Goal: Task Accomplishment & Management: Manage account settings

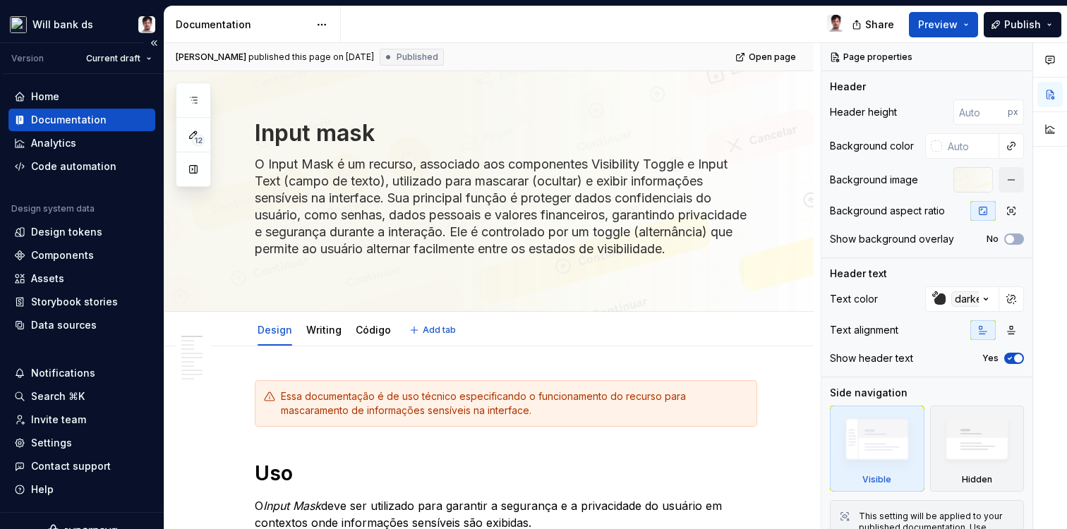
type textarea "*"
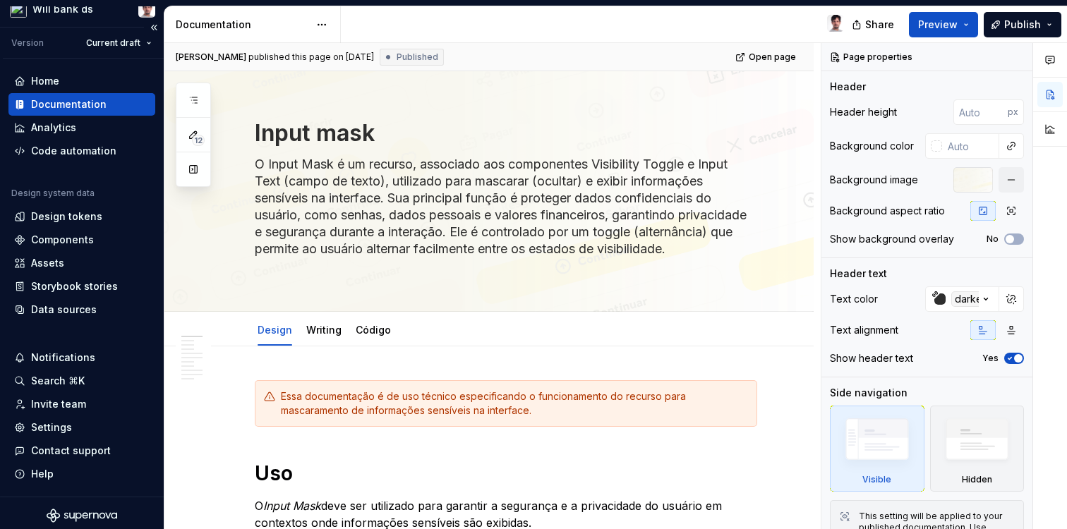
scroll to position [20, 0]
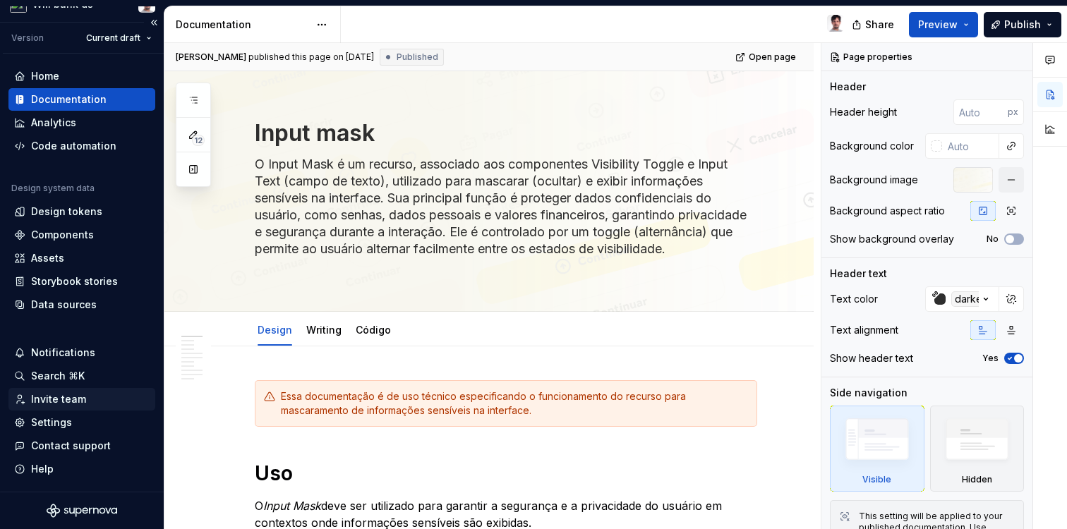
click at [53, 400] on div "Invite team" at bounding box center [58, 399] width 55 height 14
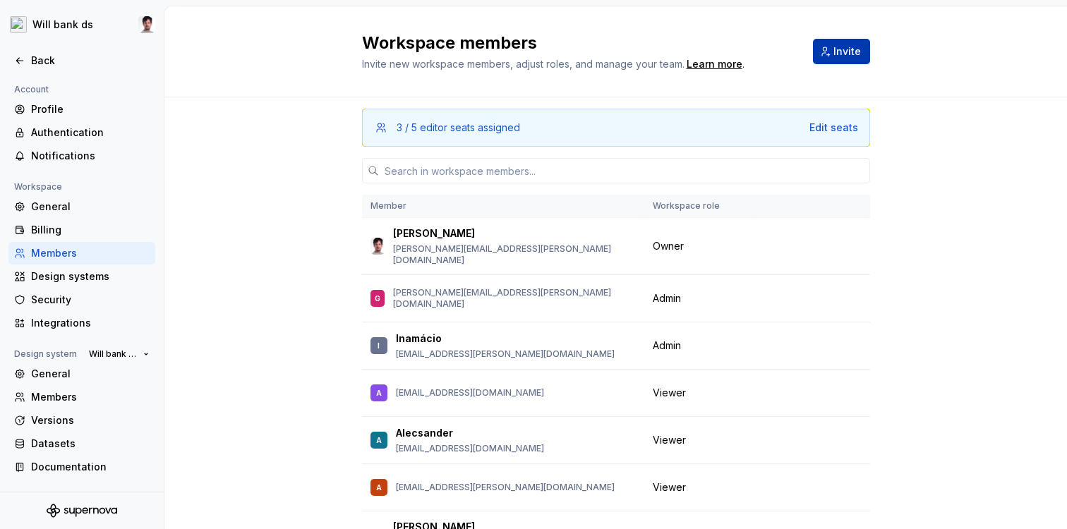
click at [841, 46] on span "Invite" at bounding box center [848, 51] width 28 height 14
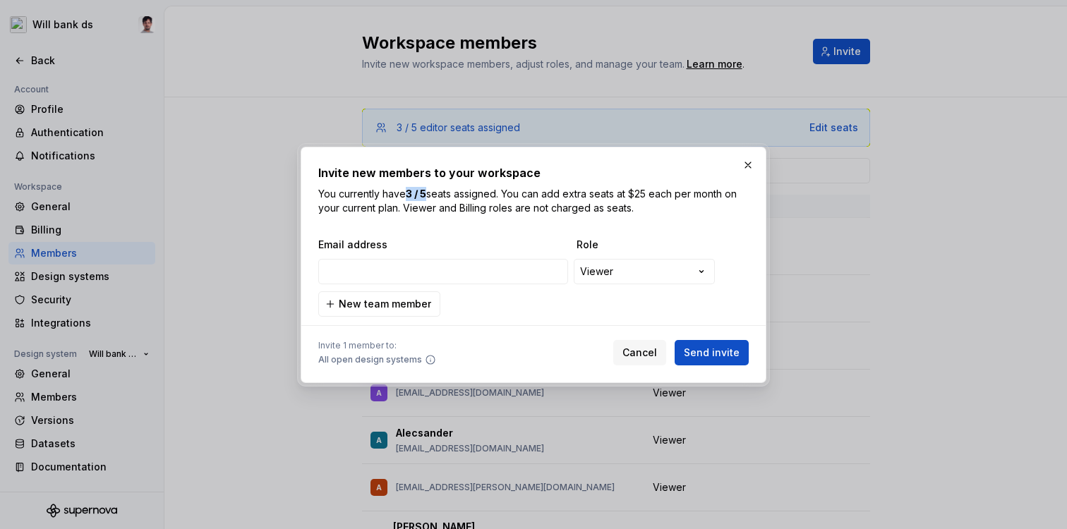
drag, startPoint x: 428, startPoint y: 192, endPoint x: 410, endPoint y: 190, distance: 17.8
click at [411, 190] on b "3 / 5" at bounding box center [416, 194] width 20 height 12
click at [654, 347] on span "Cancel" at bounding box center [640, 353] width 35 height 14
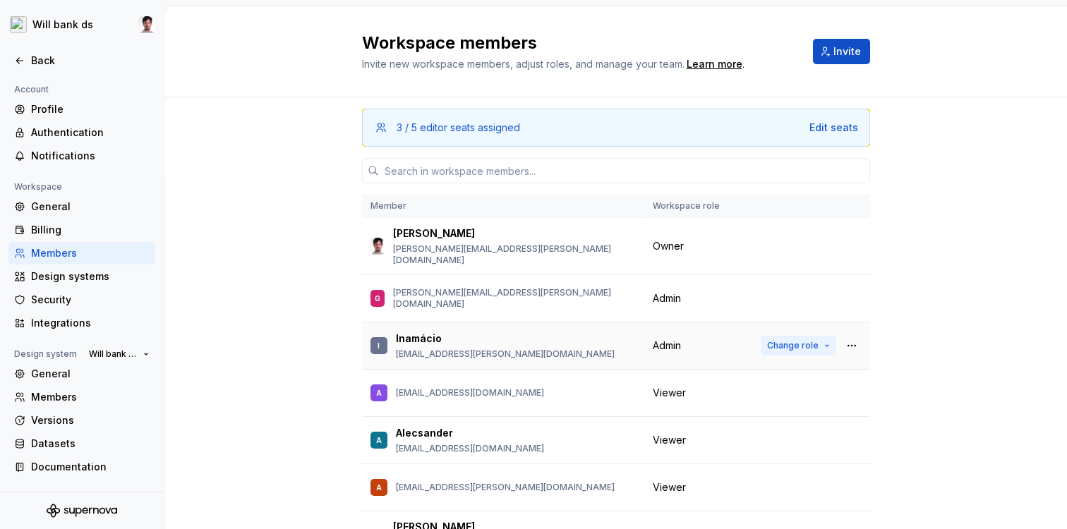
click at [805, 340] on span "Change role" at bounding box center [793, 345] width 52 height 11
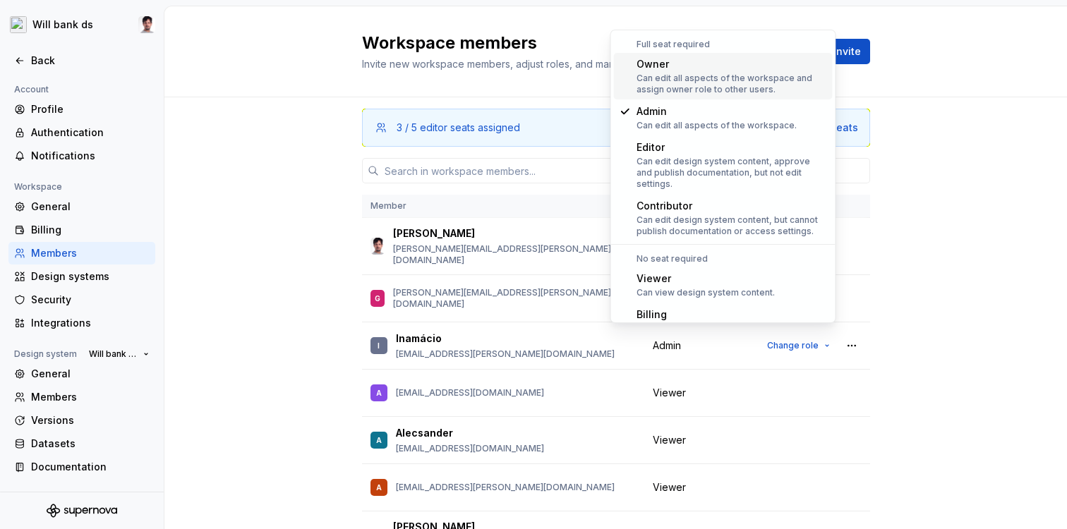
click at [674, 65] on div "Owner" at bounding box center [732, 64] width 191 height 14
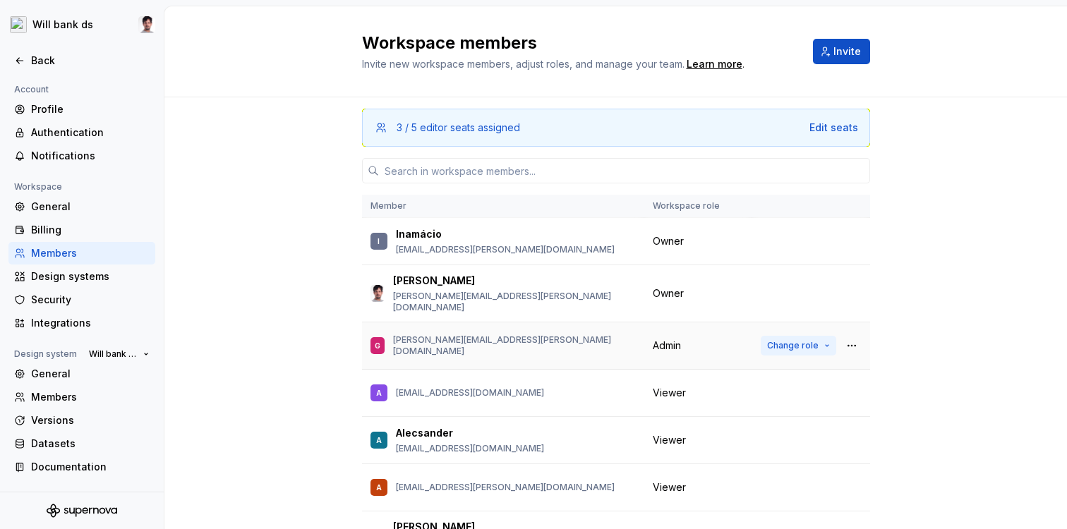
click at [784, 340] on span "Change role" at bounding box center [793, 345] width 52 height 11
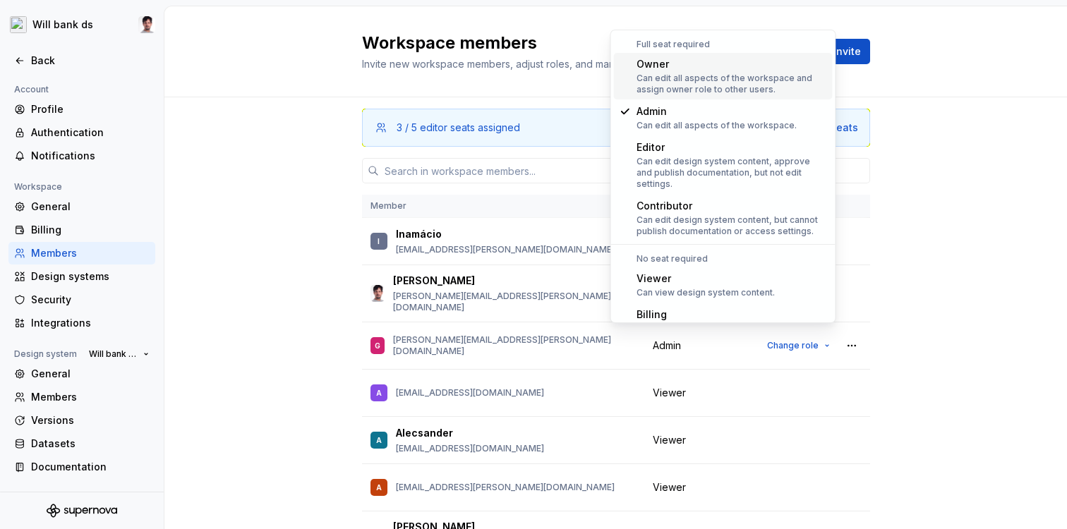
click at [686, 69] on div "Owner" at bounding box center [732, 64] width 191 height 14
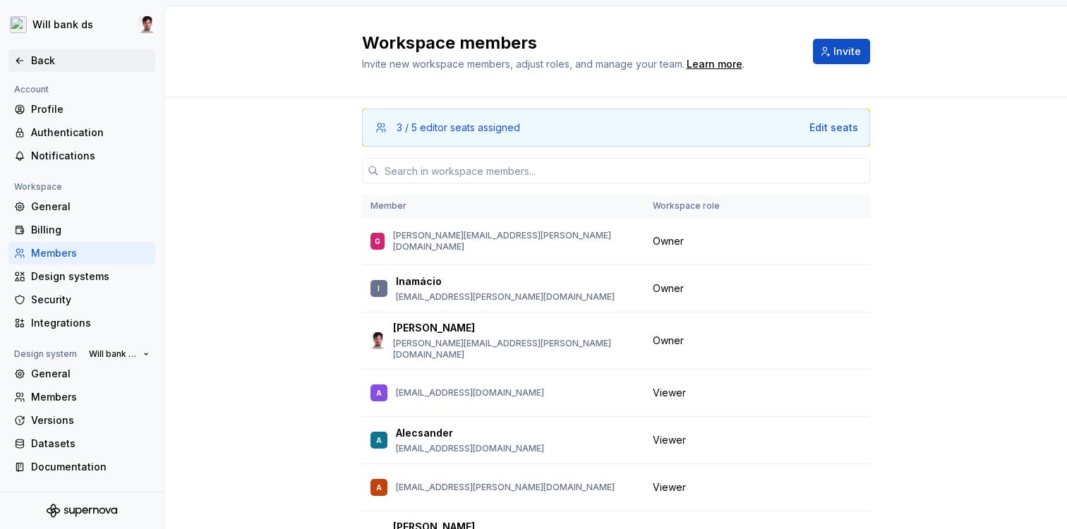
click at [17, 59] on icon at bounding box center [19, 61] width 6 height 6
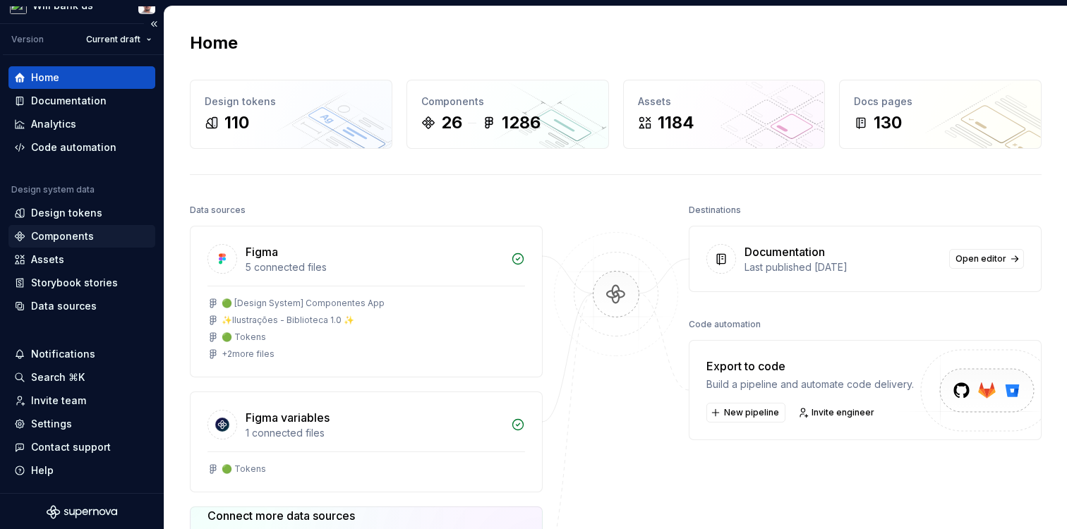
scroll to position [20, 0]
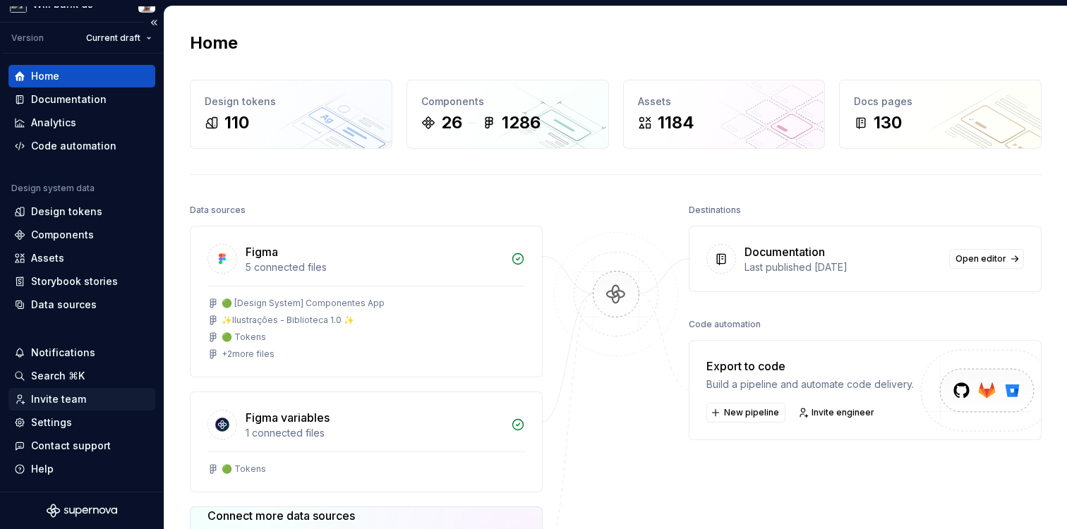
click at [52, 400] on div "Invite team" at bounding box center [58, 399] width 55 height 14
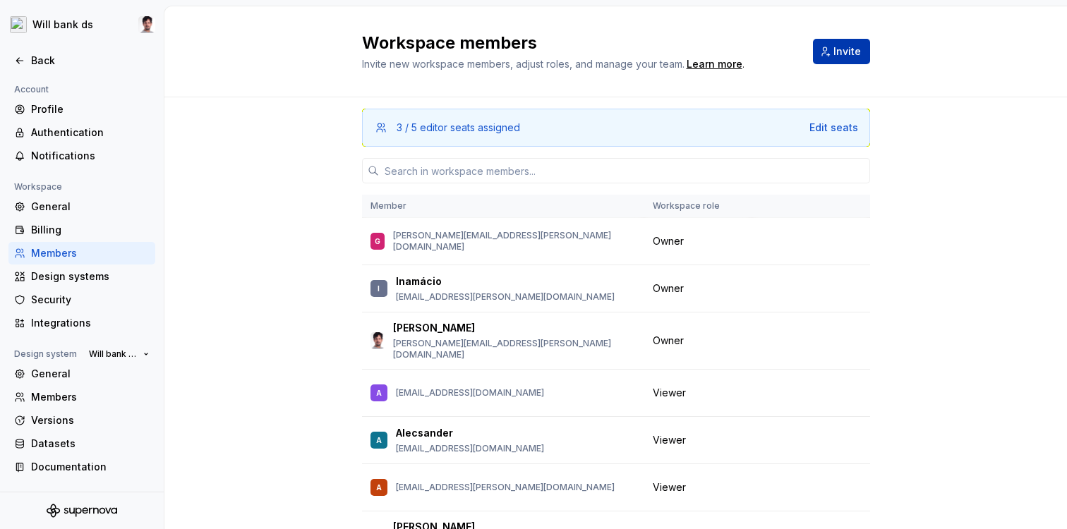
click at [825, 61] on button "Invite" at bounding box center [841, 51] width 57 height 25
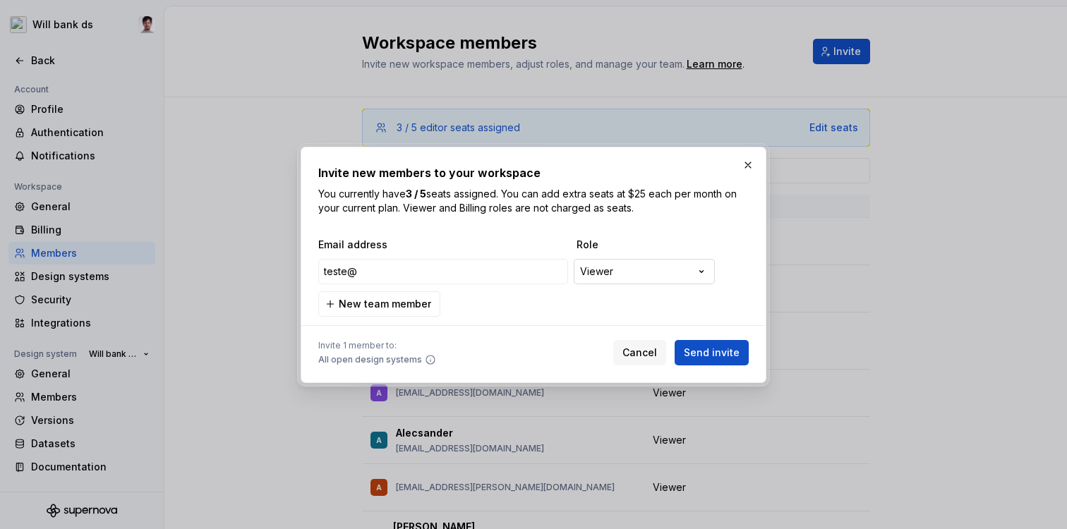
type input "teste@"
click at [604, 270] on div "**********" at bounding box center [533, 264] width 1067 height 529
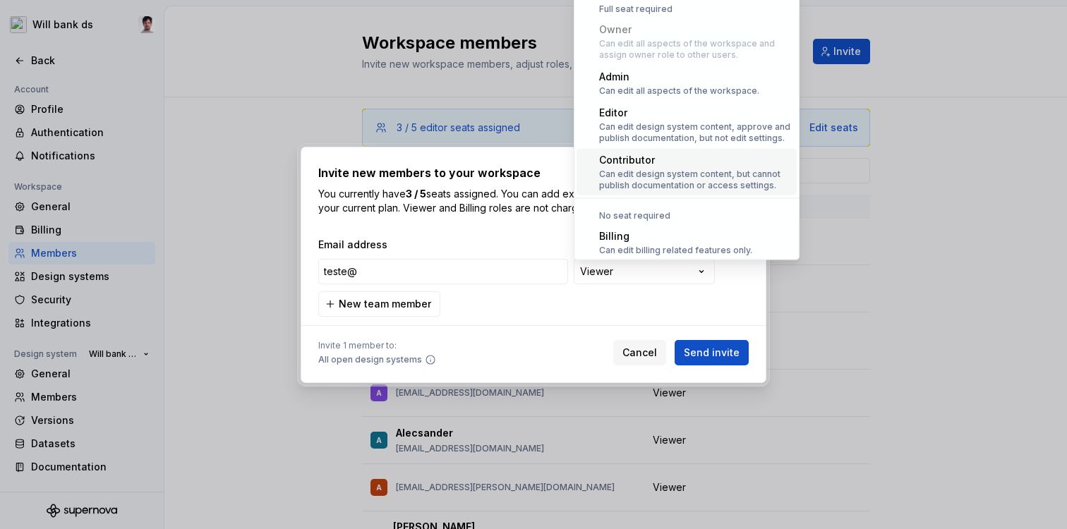
scroll to position [39, 0]
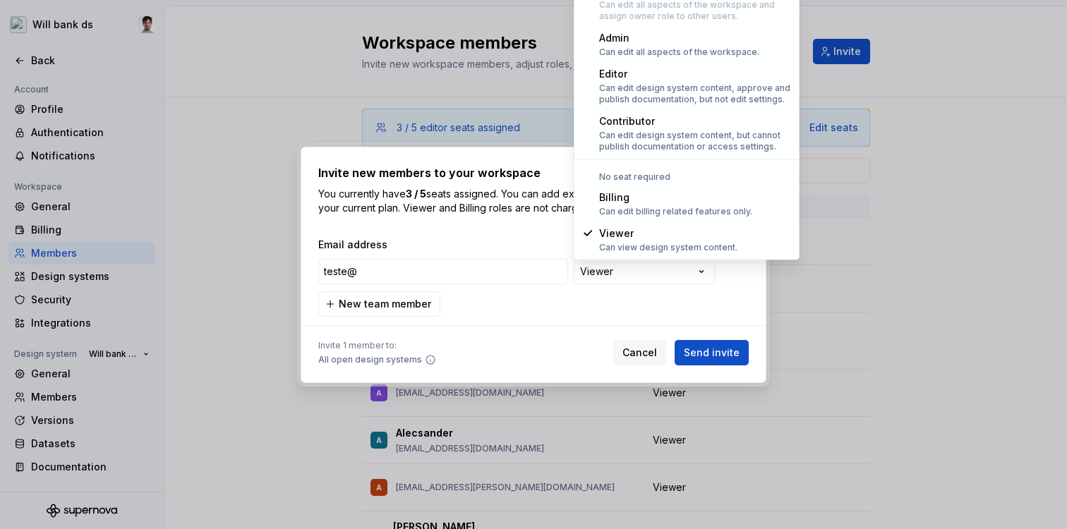
click at [552, 168] on div "**********" at bounding box center [533, 264] width 1067 height 529
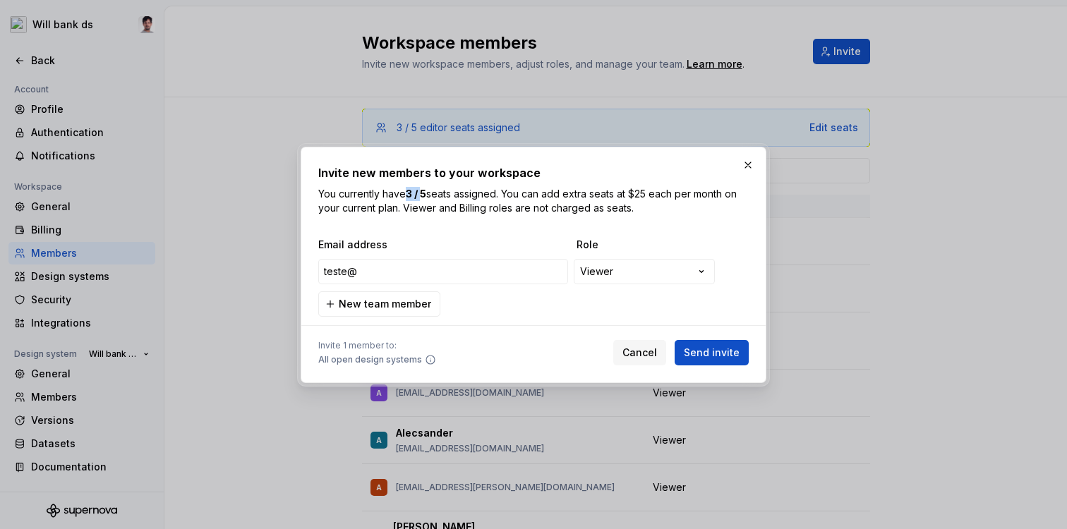
drag, startPoint x: 426, startPoint y: 191, endPoint x: 407, endPoint y: 191, distance: 19.8
click at [406, 191] on p "You currently have 3 / 5 seats assigned. You can add extra seats at $25 each pe…" at bounding box center [533, 201] width 431 height 28
click at [424, 194] on b "3 / 5" at bounding box center [416, 194] width 20 height 12
click at [415, 195] on b "3 / 5" at bounding box center [416, 194] width 20 height 12
click at [426, 193] on b "3 / 5" at bounding box center [416, 194] width 20 height 12
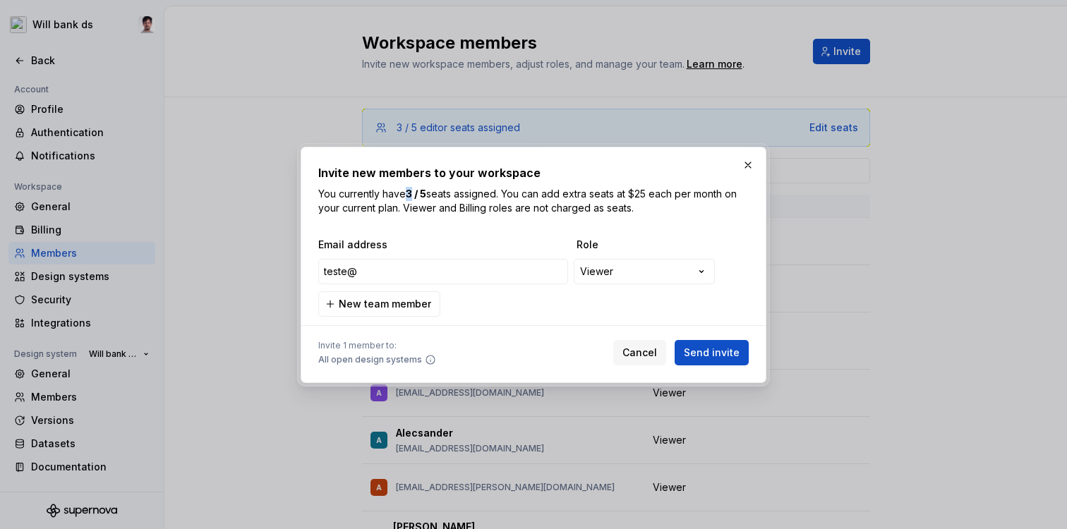
click at [410, 193] on b "3 / 5" at bounding box center [416, 194] width 20 height 12
click at [414, 191] on b "3 / 5" at bounding box center [416, 194] width 20 height 12
click at [411, 191] on b "3 / 5" at bounding box center [416, 194] width 20 height 12
click at [415, 191] on b "3 / 5" at bounding box center [416, 194] width 20 height 12
click at [409, 191] on b "3 / 5" at bounding box center [416, 194] width 20 height 12
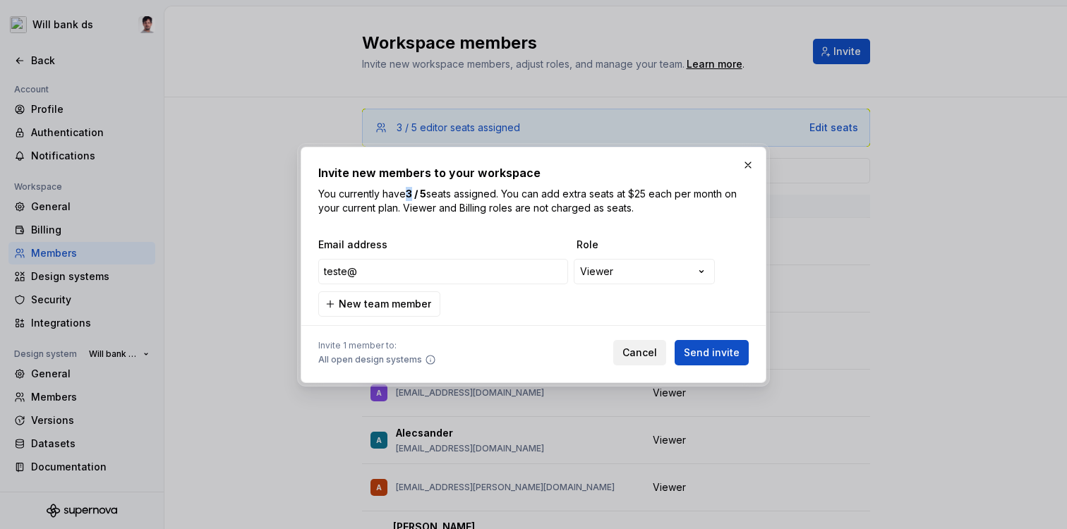
click at [644, 357] on span "Cancel" at bounding box center [640, 353] width 35 height 14
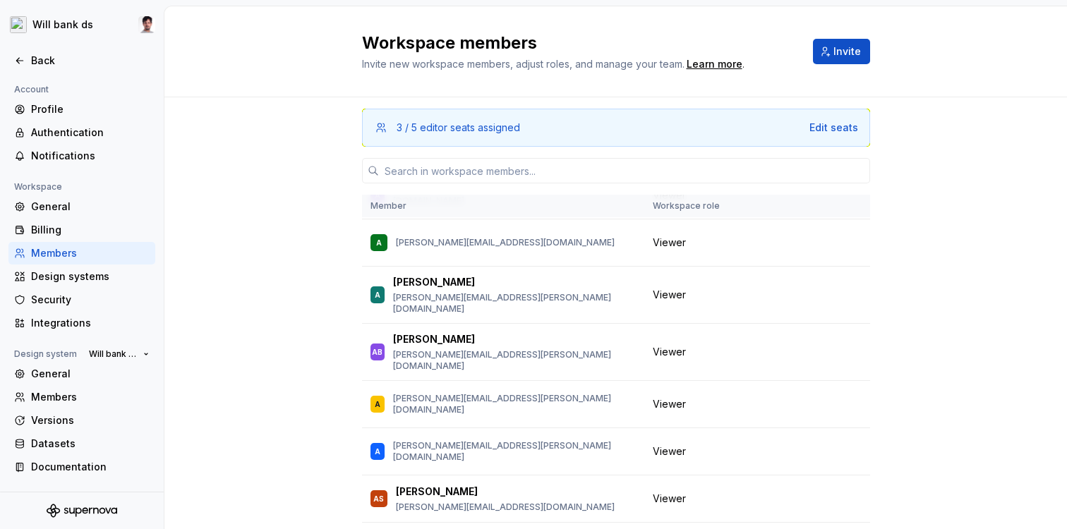
scroll to position [0, 0]
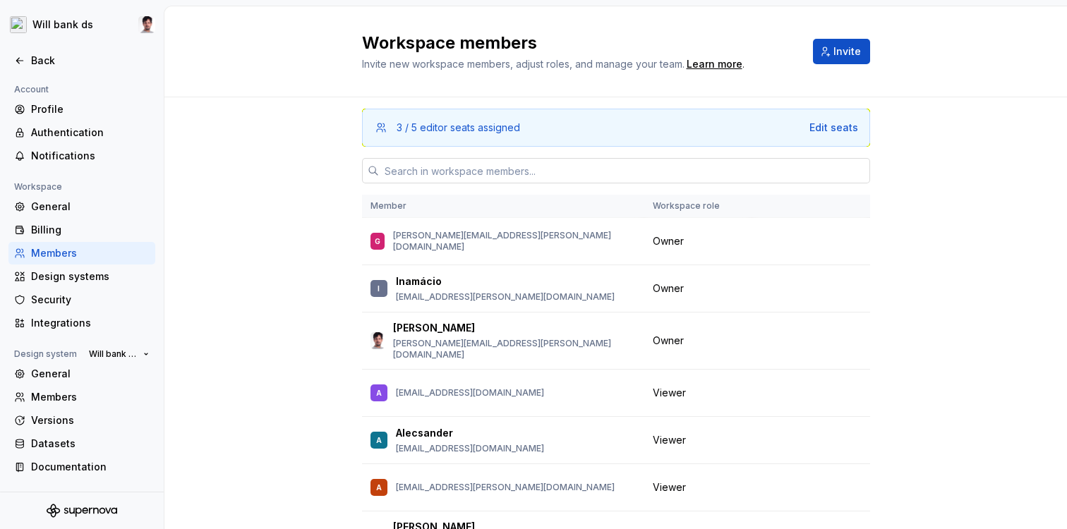
click at [445, 182] on input "text" at bounding box center [624, 170] width 491 height 25
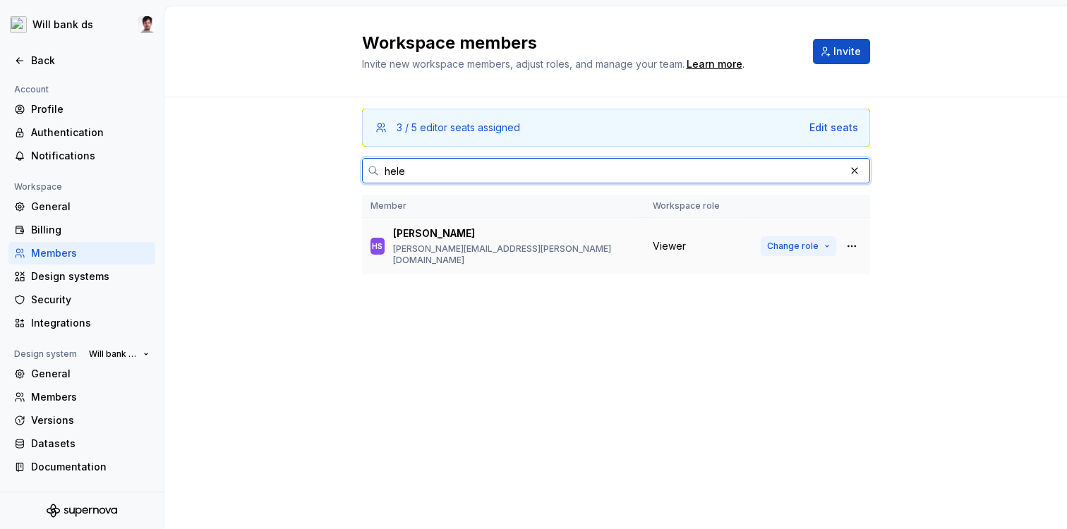
type input "hele"
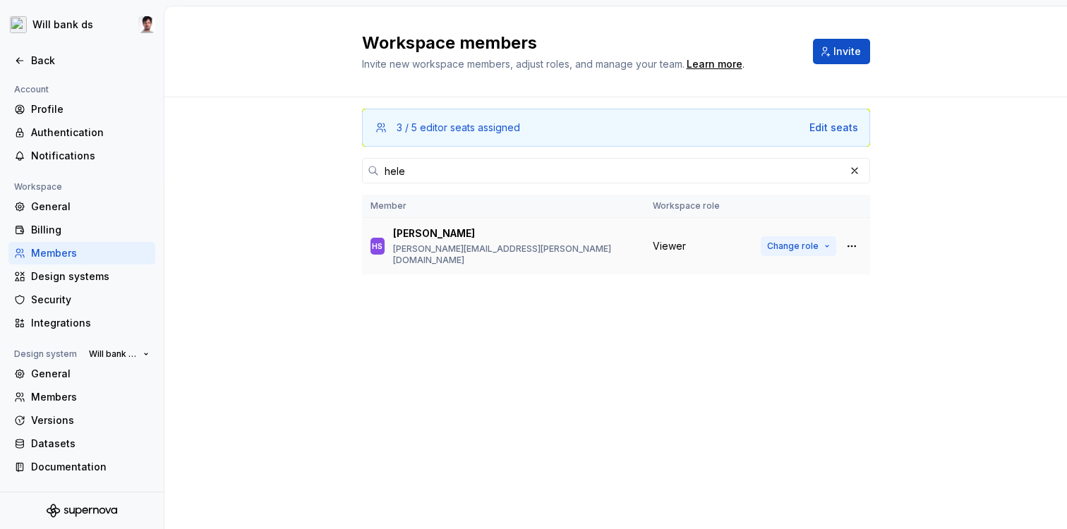
click at [789, 242] on span "Change role" at bounding box center [793, 246] width 52 height 11
click at [538, 407] on div "3 / 5 editor seats assigned Edit seats hele Member Workspace role HS Helen Souz…" at bounding box center [616, 286] width 508 height 378
click at [34, 63] on div "Back" at bounding box center [90, 61] width 119 height 14
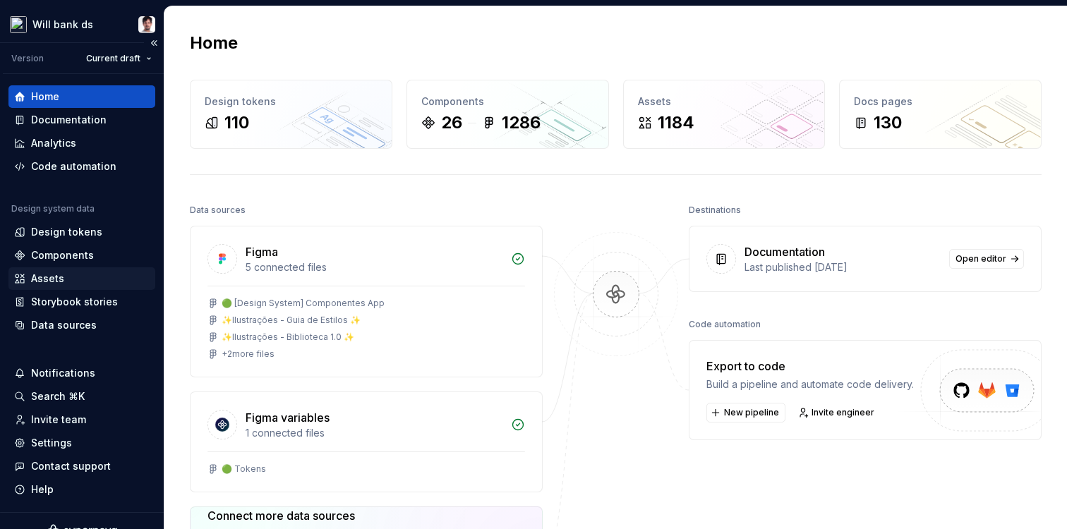
scroll to position [20, 0]
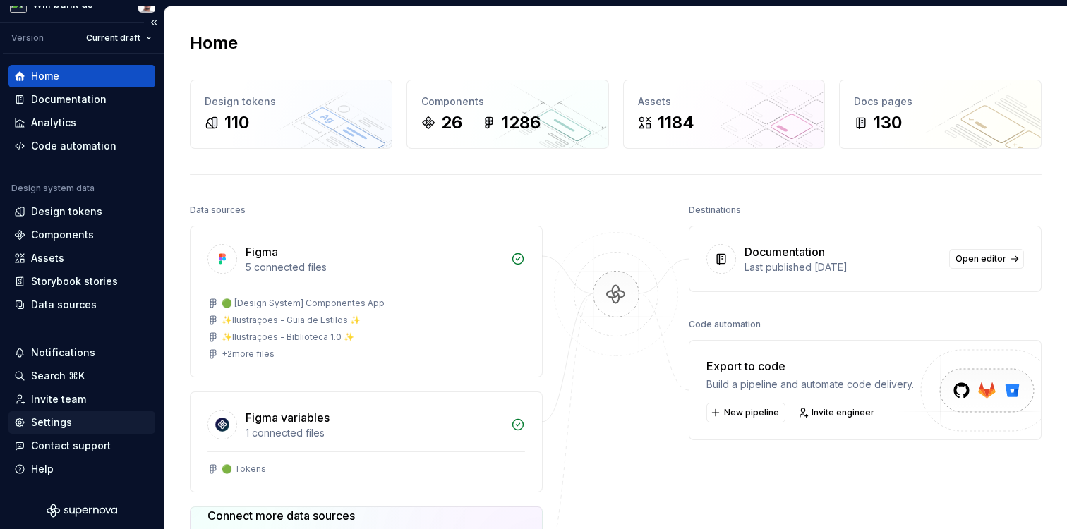
click at [67, 418] on div "Settings" at bounding box center [51, 423] width 41 height 14
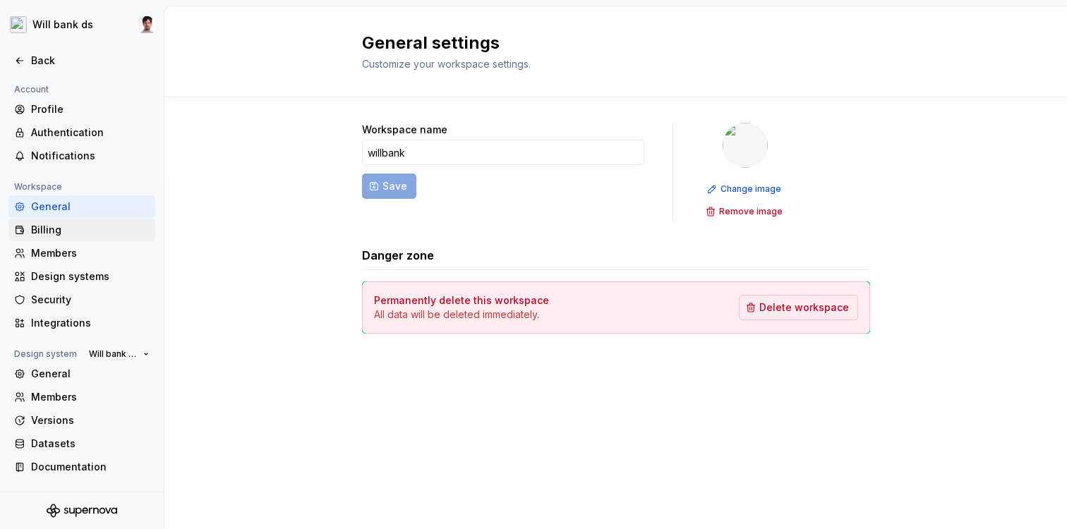
click at [47, 227] on div "Billing" at bounding box center [90, 230] width 119 height 14
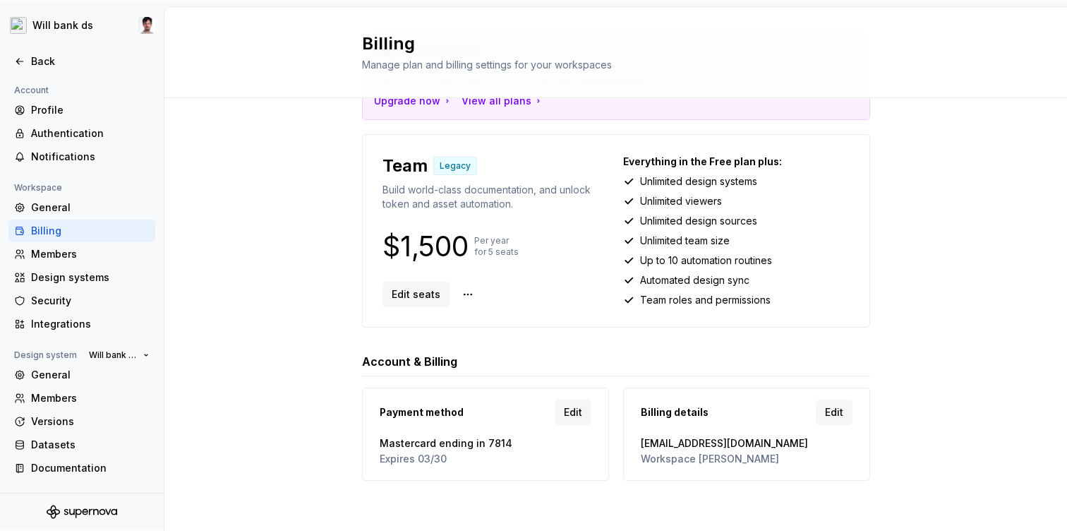
scroll to position [97, 0]
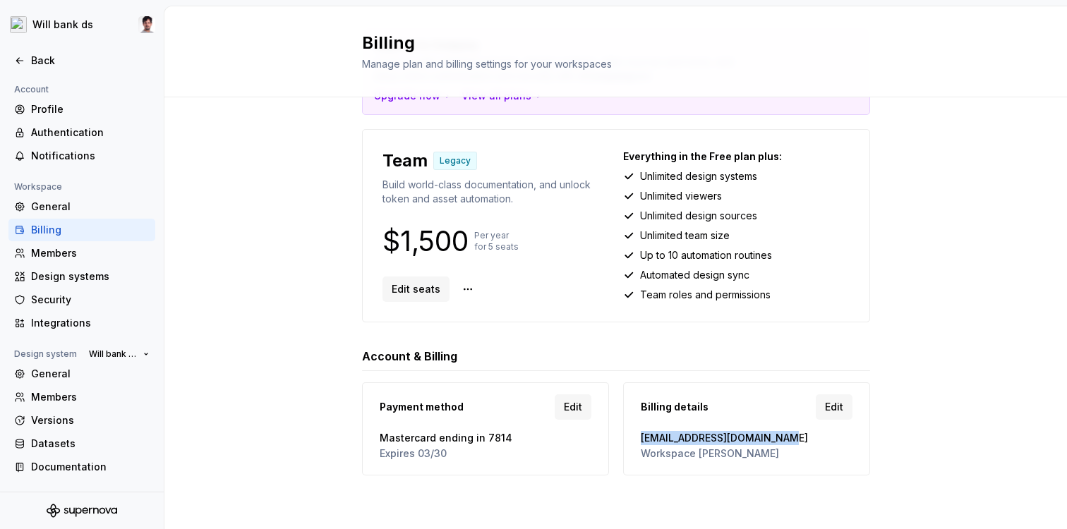
drag, startPoint x: 778, startPoint y: 438, endPoint x: 640, endPoint y: 435, distance: 138.4
click at [640, 435] on div "Billing details Edit design.ops@willbank.com.br Workspace Smith DS" at bounding box center [746, 429] width 229 height 75
click at [36, 56] on div "Back" at bounding box center [90, 61] width 119 height 14
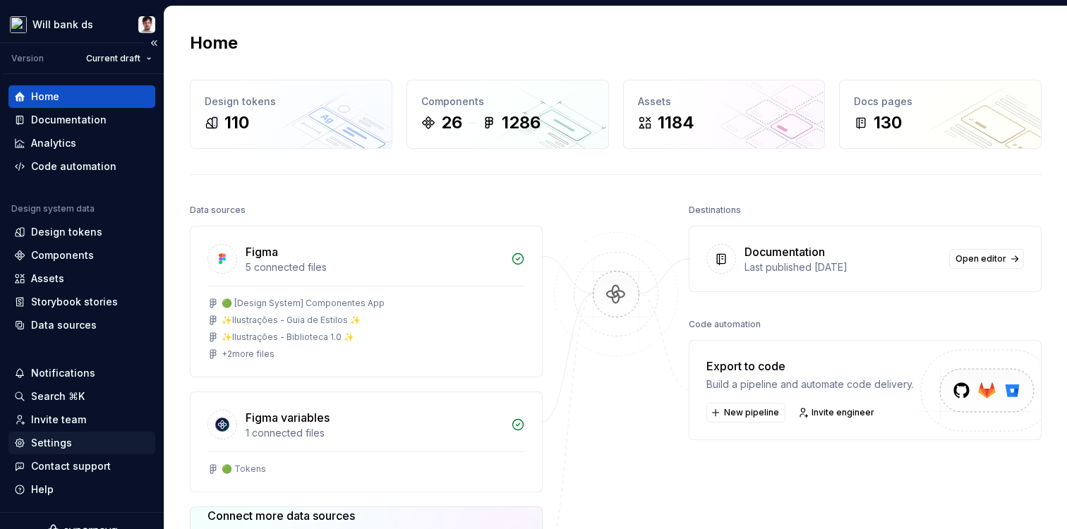
click at [54, 443] on div "Settings" at bounding box center [51, 443] width 41 height 14
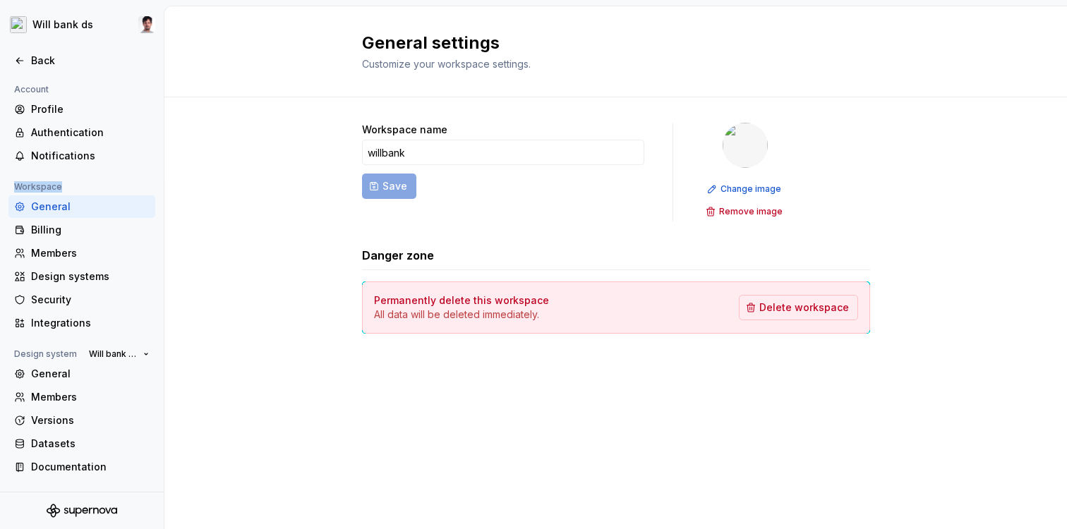
drag, startPoint x: 62, startPoint y: 186, endPoint x: 6, endPoint y: 189, distance: 56.5
click at [6, 189] on div "Account Profile Authentication Notifications Workspace General Billing Members …" at bounding box center [82, 284] width 164 height 406
click at [60, 278] on div "Design systems" at bounding box center [90, 277] width 119 height 14
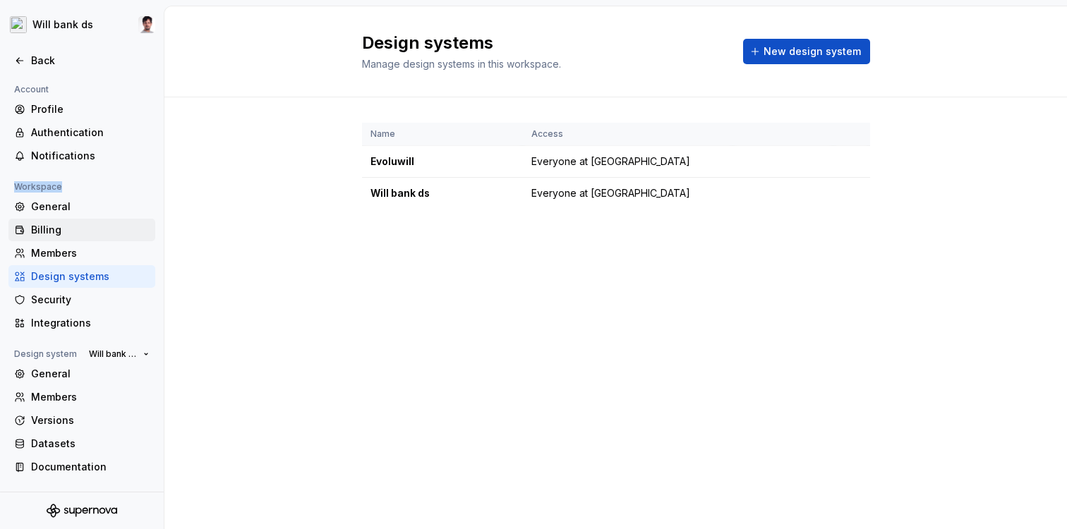
click at [52, 230] on div "Billing" at bounding box center [90, 230] width 119 height 14
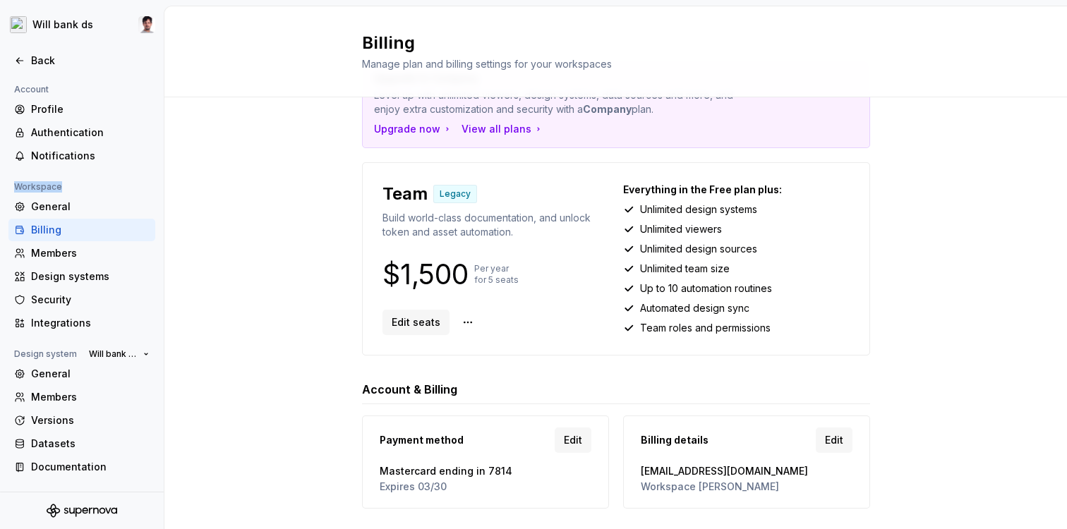
scroll to position [97, 0]
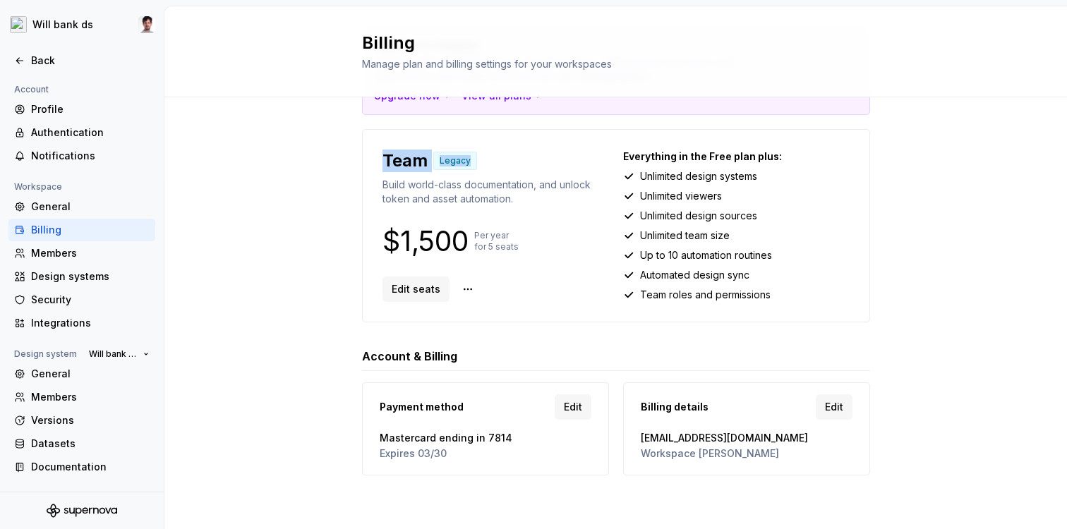
drag, startPoint x: 385, startPoint y: 158, endPoint x: 490, endPoint y: 162, distance: 104.5
click at [490, 162] on div "Team Legacy" at bounding box center [496, 161] width 227 height 23
drag, startPoint x: 385, startPoint y: 158, endPoint x: 425, endPoint y: 159, distance: 39.5
click at [425, 159] on p "Team" at bounding box center [405, 161] width 45 height 23
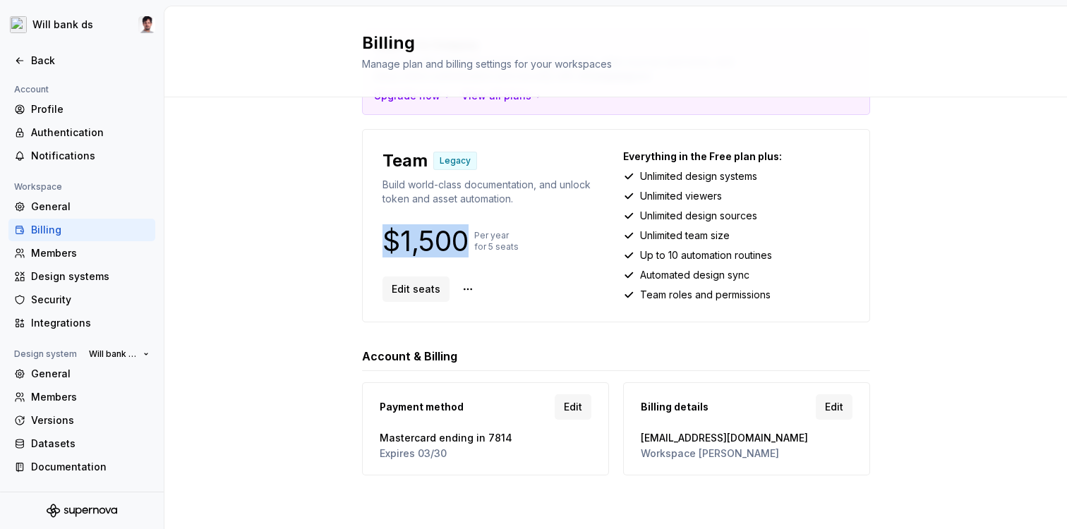
drag, startPoint x: 468, startPoint y: 242, endPoint x: 385, endPoint y: 246, distance: 82.7
click at [385, 246] on p "$1,500" at bounding box center [426, 241] width 86 height 17
drag, startPoint x: 520, startPoint y: 246, endPoint x: 487, endPoint y: 247, distance: 33.2
click at [487, 246] on div "$1,500 Per year for 5 seats" at bounding box center [496, 241] width 227 height 23
click at [520, 246] on div "$1,500 Per year for 5 seats" at bounding box center [496, 241] width 227 height 23
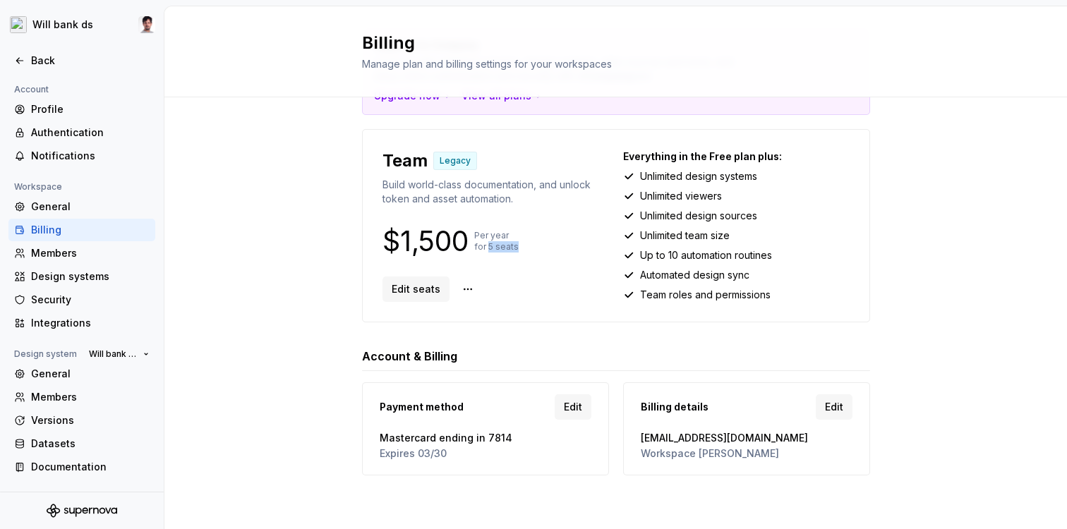
drag, startPoint x: 520, startPoint y: 245, endPoint x: 491, endPoint y: 246, distance: 29.7
click at [491, 245] on div "$1,500 Per year for 5 seats" at bounding box center [496, 241] width 227 height 23
click at [510, 244] on p "Per year for 5 seats" at bounding box center [496, 241] width 44 height 23
click at [491, 244] on p "Per year for 5 seats" at bounding box center [496, 241] width 44 height 23
drag, startPoint x: 519, startPoint y: 245, endPoint x: 488, endPoint y: 243, distance: 31.1
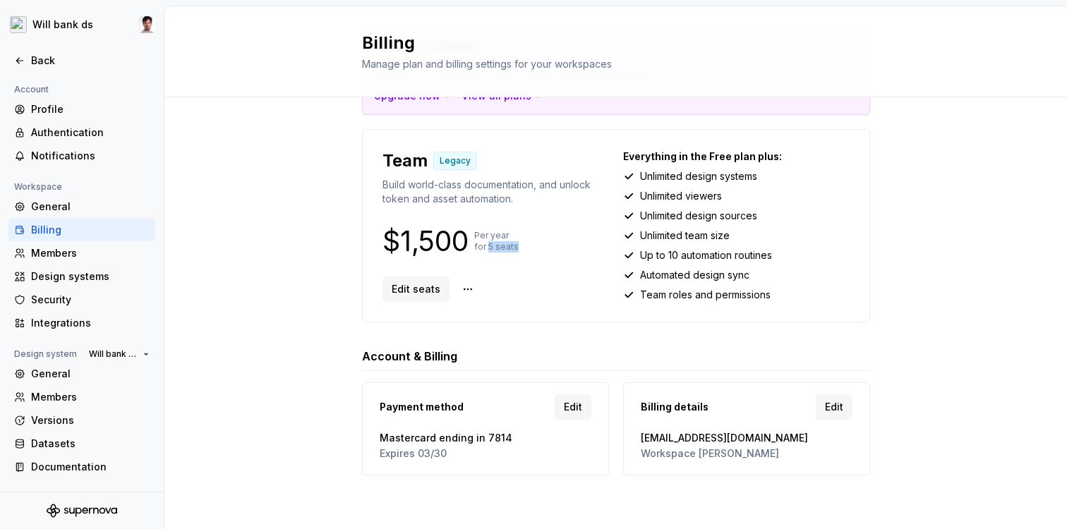
click at [488, 243] on div "$1,500 Per year for 5 seats" at bounding box center [496, 241] width 227 height 23
drag, startPoint x: 465, startPoint y: 403, endPoint x: 374, endPoint y: 407, distance: 91.2
click at [374, 407] on div "Payment method Edit Mastercard ending in 7814 Expires 03/30" at bounding box center [485, 429] width 229 height 75
drag, startPoint x: 699, startPoint y: 406, endPoint x: 637, endPoint y: 406, distance: 61.4
click at [637, 407] on div "Billing details Edit design.ops@willbank.com.br Workspace Smith DS" at bounding box center [746, 429] width 229 height 75
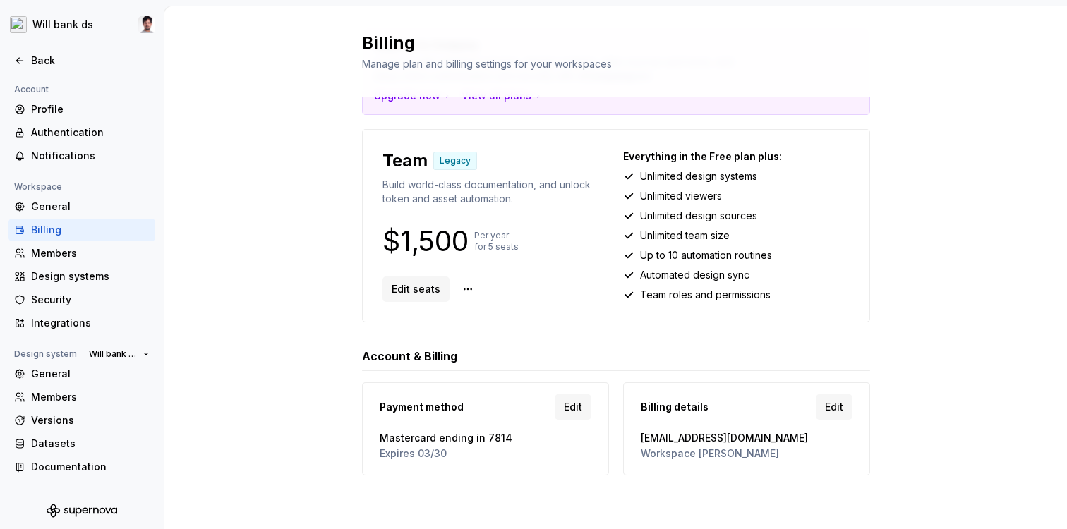
click at [707, 407] on div "Billing details Edit" at bounding box center [747, 407] width 212 height 31
drag, startPoint x: 743, startPoint y: 456, endPoint x: 640, endPoint y: 444, distance: 103.1
click at [641, 444] on div "design.ops@willbank.com.br Workspace Smith DS" at bounding box center [747, 445] width 212 height 35
click at [699, 436] on span "design.ops@willbank.com.br" at bounding box center [747, 438] width 212 height 14
drag, startPoint x: 779, startPoint y: 434, endPoint x: 641, endPoint y: 440, distance: 138.5
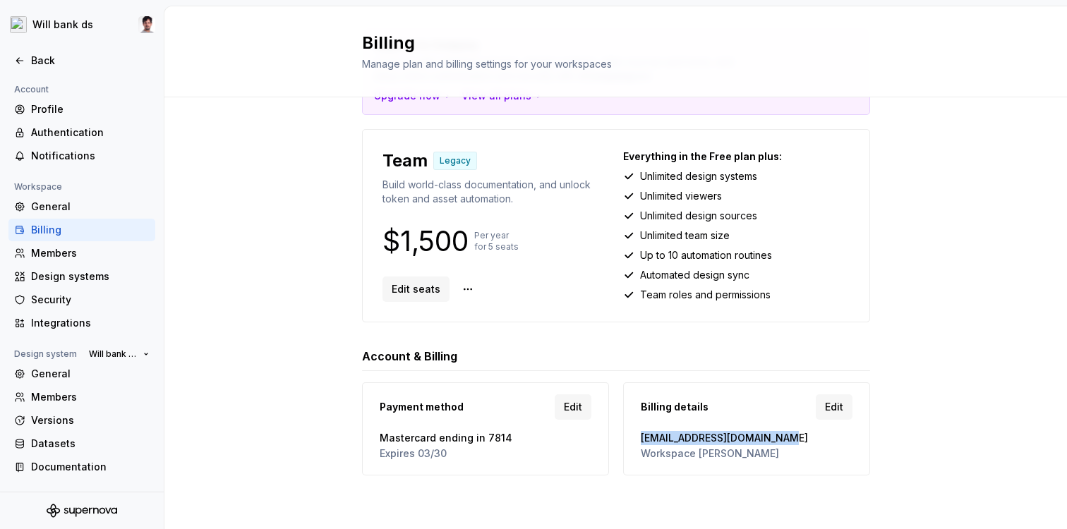
click at [641, 440] on span "design.ops@willbank.com.br" at bounding box center [747, 438] width 212 height 14
click at [772, 439] on span "design.ops@willbank.com.br" at bounding box center [747, 438] width 212 height 14
drag, startPoint x: 778, startPoint y: 434, endPoint x: 642, endPoint y: 438, distance: 136.3
click at [642, 438] on span "design.ops@willbank.com.br" at bounding box center [747, 438] width 212 height 14
click at [827, 408] on span "Edit" at bounding box center [834, 407] width 18 height 14
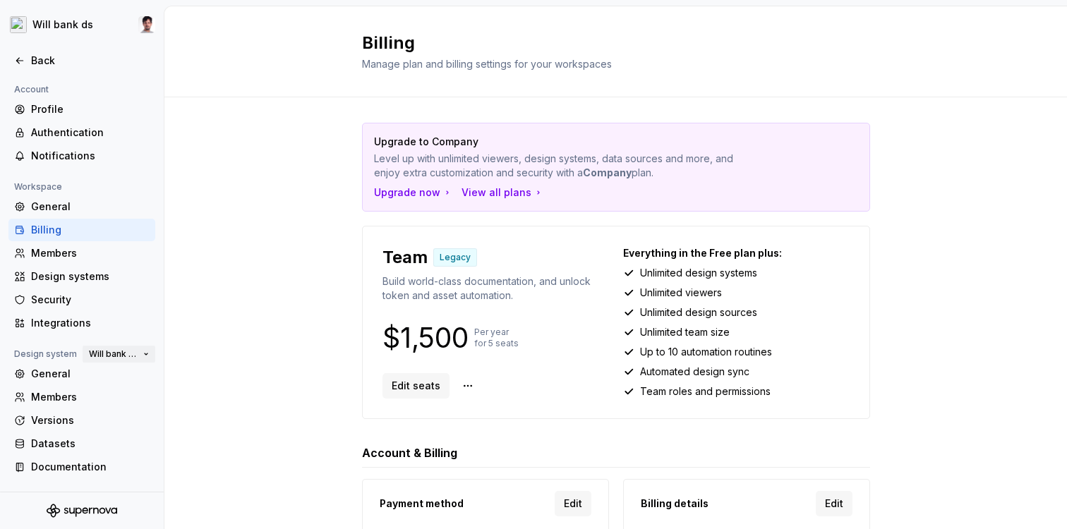
click at [146, 359] on button "Will bank ds" at bounding box center [119, 354] width 73 height 20
click at [210, 299] on div "Upgrade to Company Level up with unlimited viewers, design systems, data source…" at bounding box center [615, 361] width 903 height 529
click at [64, 396] on div "Members" at bounding box center [90, 397] width 119 height 14
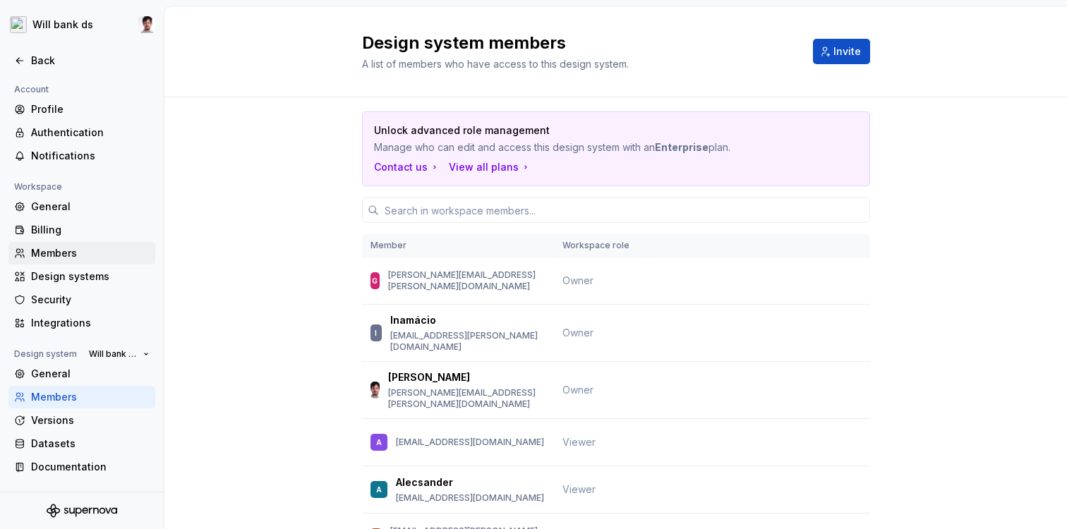
click at [55, 247] on div "Members" at bounding box center [90, 253] width 119 height 14
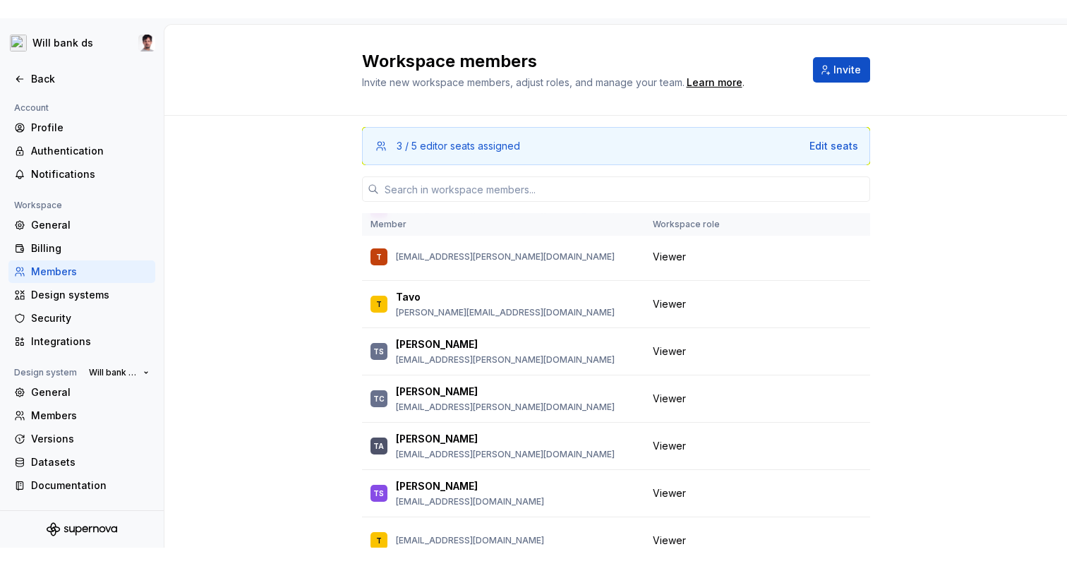
scroll to position [7654, 0]
